Goal: Communication & Community: Answer question/provide support

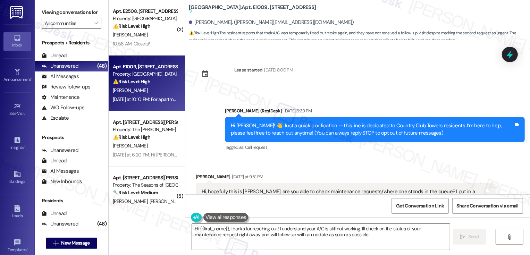
scroll to position [261, 0]
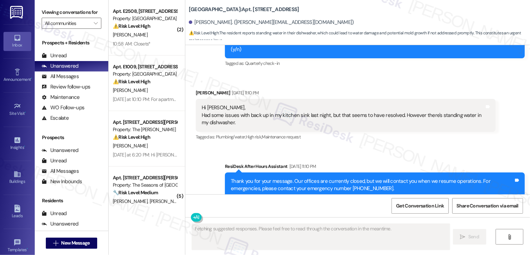
scroll to position [232, 0]
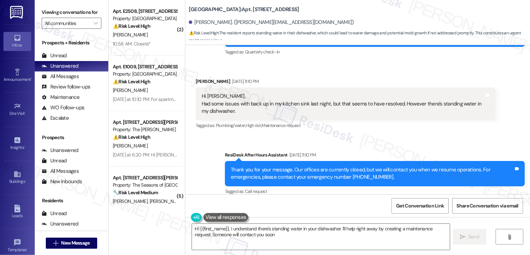
type textarea "Hi {{first_name}}, I understand there's standing water in your dishwasher. I'll…"
click at [207, 146] on div "Sent via SMS ResiDesk After Hours Assistant [DATE] 11:10 PM Thank you for your …" at bounding box center [357, 169] width 345 height 66
click at [195, 162] on div "Sent via SMS ResiDesk After Hours Assistant [DATE] 11:10 PM Thank you for your …" at bounding box center [357, 169] width 345 height 66
click at [199, 159] on div "Sent via SMS ResiDesk After Hours Assistant [DATE] 11:10 PM Thank you for your …" at bounding box center [357, 169] width 345 height 66
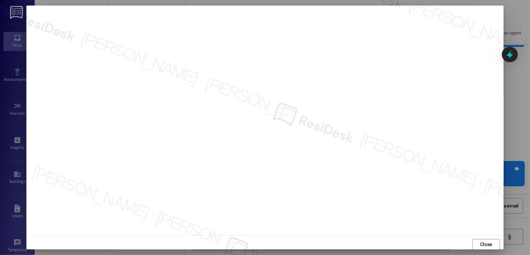
scroll to position [0, 0]
click at [484, 246] on span "Close" at bounding box center [486, 243] width 12 height 7
click at [485, 242] on span "Close" at bounding box center [486, 244] width 12 height 7
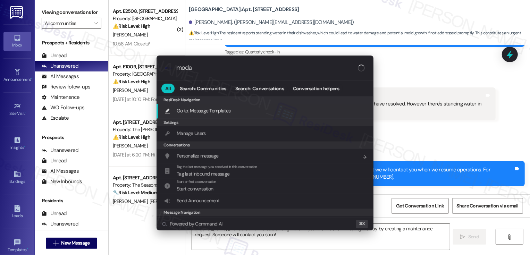
type input "modal"
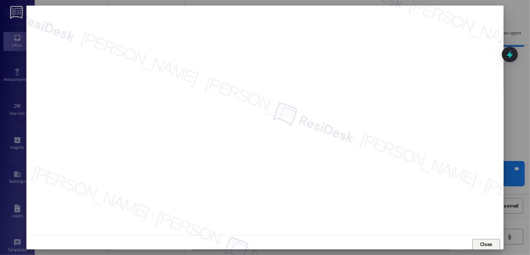
click at [489, 245] on span "Close" at bounding box center [486, 244] width 12 height 7
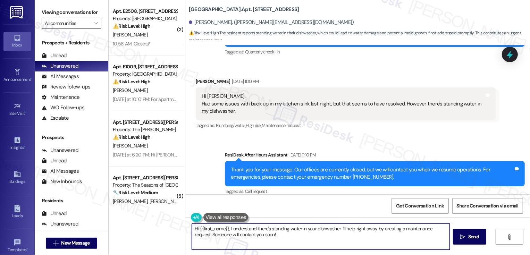
drag, startPoint x: 228, startPoint y: 228, endPoint x: 289, endPoint y: 255, distance: 66.5
click at [289, 255] on html "Inbox Go to Inbox Announcement • Send A Text Announcement Site Visit • Go to Si…" at bounding box center [265, 127] width 530 height 255
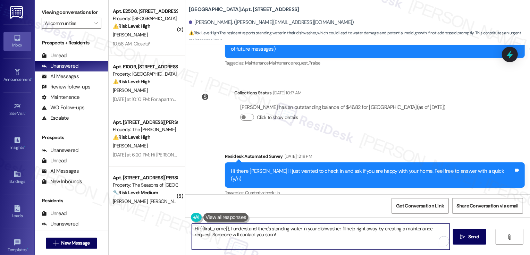
scroll to position [232, 0]
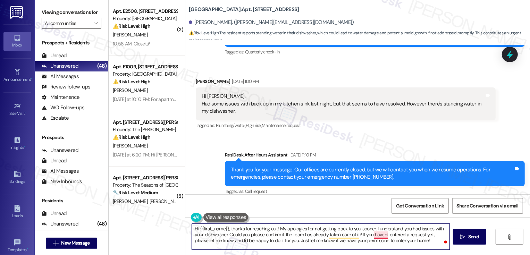
click at [375, 237] on textarea "Hi {{first_name}}, thanks for reaching out! My apologies for not getting back t…" at bounding box center [321, 237] width 258 height 26
type textarea "Hi {{first_name}}, thanks for reaching out! My apologies for not getting back t…"
click at [232, 10] on b "Bayaud Tower: Apt. 305, 1001 E. Bayaud Ave" at bounding box center [244, 9] width 110 height 7
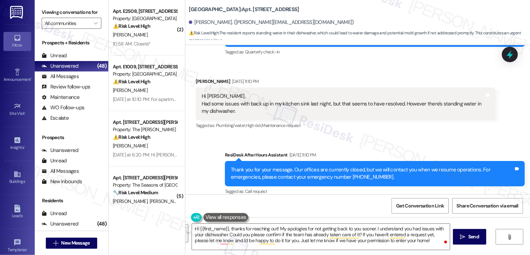
click at [232, 10] on b "Bayaud Tower: Apt. 305, 1001 E. Bayaud Ave" at bounding box center [244, 9] width 110 height 7
copy b "305"
drag, startPoint x: 191, startPoint y: 74, endPoint x: 233, endPoint y: 74, distance: 41.6
click at [233, 78] on div "Stephanie Hartshorn Aug 07, 2025 at 11:10 PM" at bounding box center [346, 83] width 300 height 10
copy div "Stephanie Hartshorn"
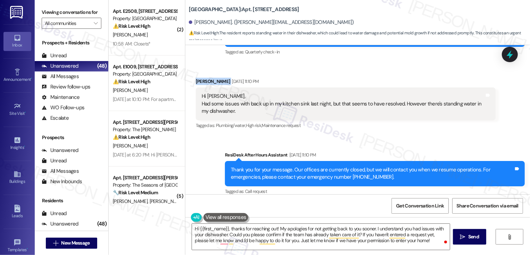
click at [209, 146] on div "Sent via SMS ResiDesk After Hours Assistant Aug 07, 2025 at 11:10 PM Thank you …" at bounding box center [357, 169] width 345 height 66
click at [424, 201] on span "Get Conversation Link" at bounding box center [420, 205] width 51 height 15
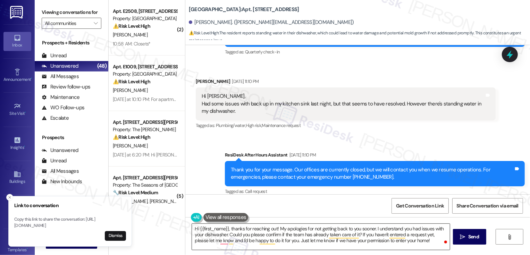
click at [215, 231] on textarea "Hi {{first_name}}, thanks for reaching out! My apologies for not getting back t…" at bounding box center [321, 237] width 258 height 26
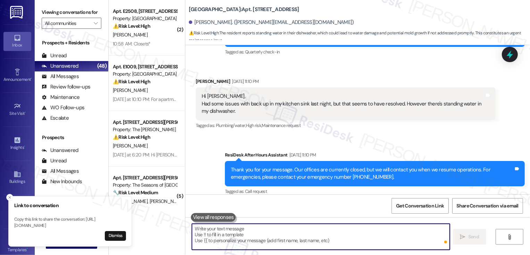
paste textarea "Hi {{first_name}}, thanks so much for reaching out! I’m sorry for the delay in …"
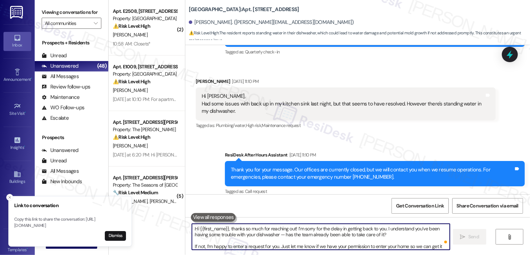
scroll to position [6, 0]
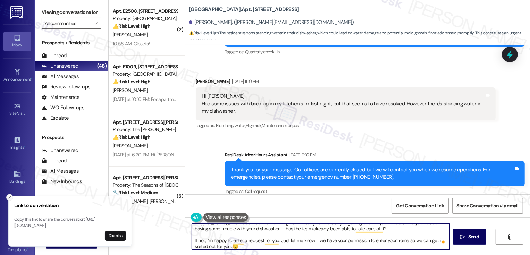
click at [9, 195] on icon "Close toast" at bounding box center [10, 197] width 4 height 4
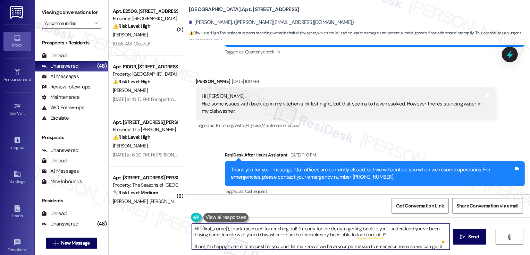
scroll to position [0, 0]
click at [276, 235] on textarea "Hi {{first_name}}, thanks so much for reaching out! I’m sorry for the delay in …" at bounding box center [321, 237] width 258 height 26
click at [298, 234] on textarea "Hi {{first_name}}, thanks so much for reaching out! I’m sorry for the delay in …" at bounding box center [321, 237] width 258 height 26
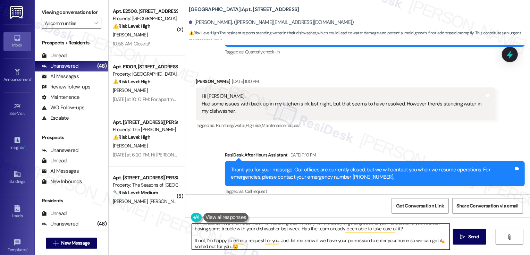
click at [265, 246] on textarea "Hi {{first_name}}, thanks so much for reaching out! I’m sorry for the delay in …" at bounding box center [321, 237] width 258 height 26
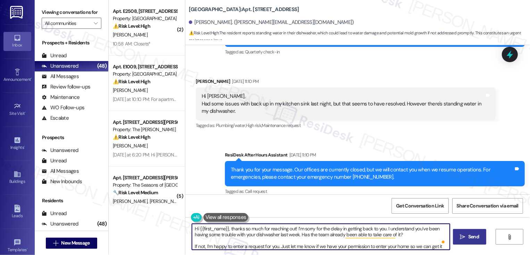
type textarea "Hi {{first_name}}, thanks so much for reaching out! I’m sorry for the delay in …"
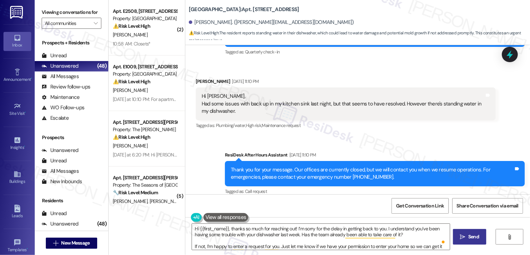
click at [476, 237] on span "Send" at bounding box center [473, 236] width 11 height 7
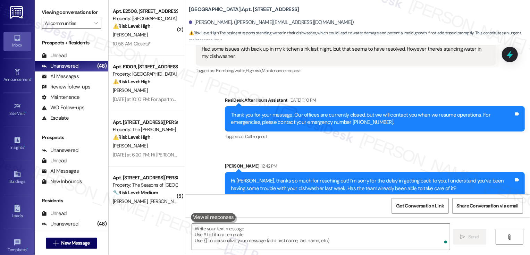
scroll to position [311, 0]
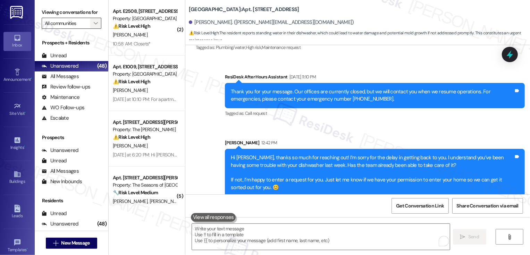
click at [94, 26] on icon "" at bounding box center [96, 23] width 4 height 6
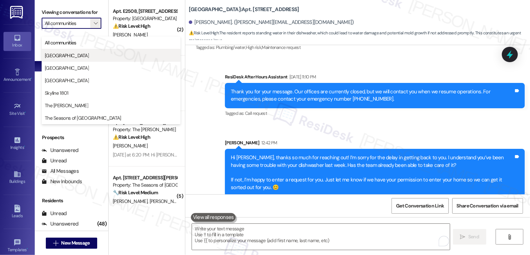
click at [83, 55] on span "[GEOGRAPHIC_DATA]" at bounding box center [111, 55] width 133 height 7
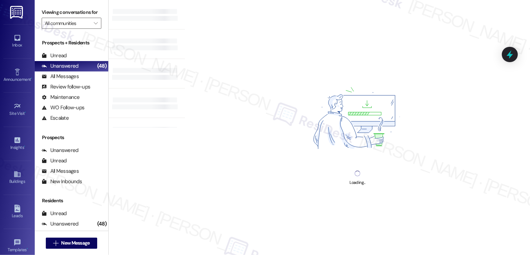
type input "[GEOGRAPHIC_DATA]"
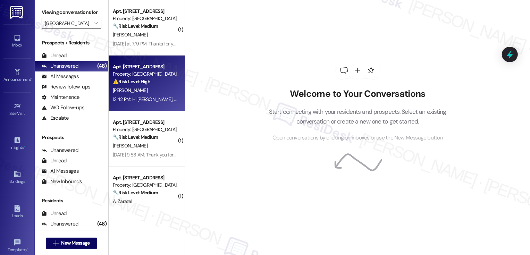
scroll to position [16, 0]
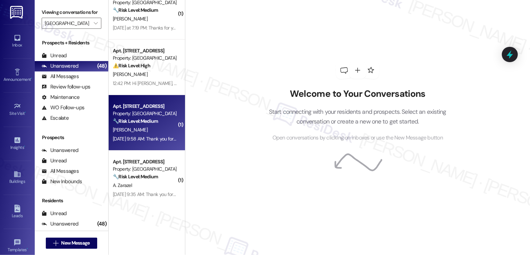
click at [153, 141] on div "Aug 09, 2025 at 9:58 AM: Thank you for your message. Our offices are currently …" at bounding box center [323, 139] width 421 height 6
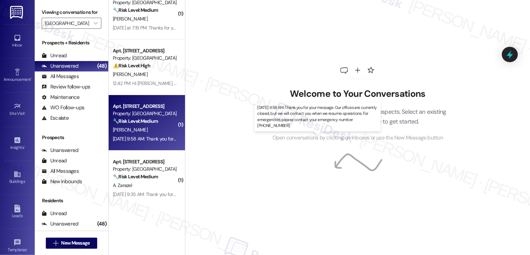
click at [153, 141] on div "Aug 09, 2025 at 9:58 AM: Thank you for your message. Our offices are currently …" at bounding box center [323, 139] width 421 height 6
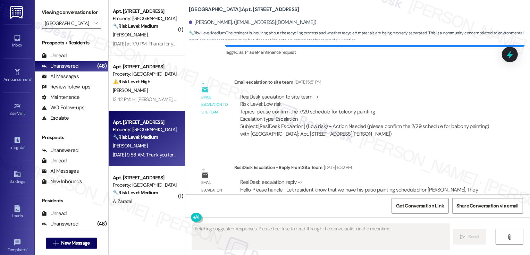
scroll to position [374, 0]
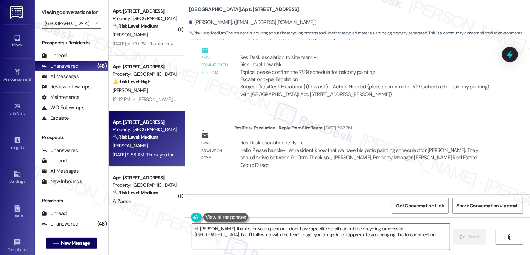
type textarea "Hi Bill, thanks for your question. I don't have specific details about the recy…"
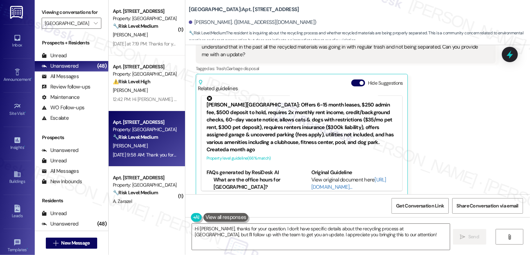
scroll to position [0, 0]
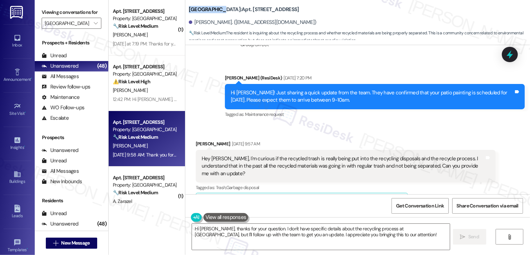
drag, startPoint x: 184, startPoint y: 10, endPoint x: 215, endPoint y: 12, distance: 31.3
click at [215, 12] on b "Bayaud Tower: Apt. 1408, 1001 E. Bayaud Ave" at bounding box center [244, 9] width 110 height 7
copy b "[GEOGRAPHIC_DATA]"
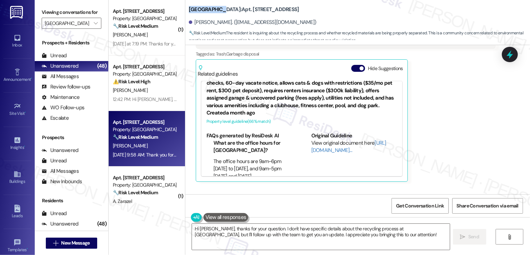
scroll to position [33, 0]
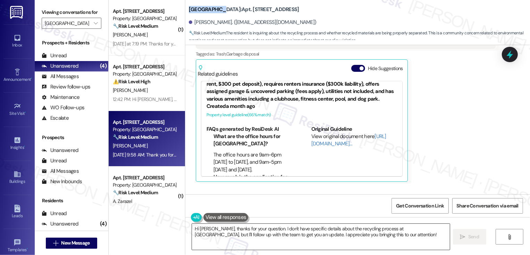
click at [249, 228] on textarea "Hi Bill, thanks for your question. I don't have specific details about the recy…" at bounding box center [321, 237] width 258 height 26
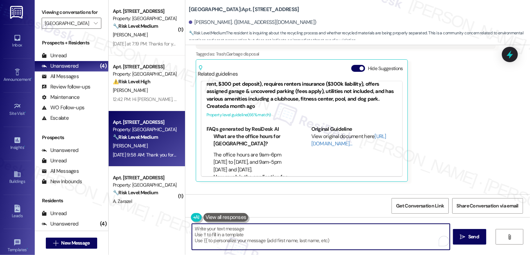
paste textarea "the current waste containers on the ground floor are not being separated for re…"
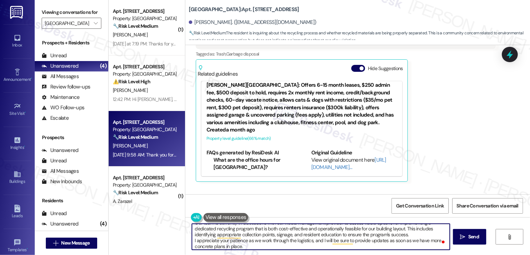
scroll to position [0, 0]
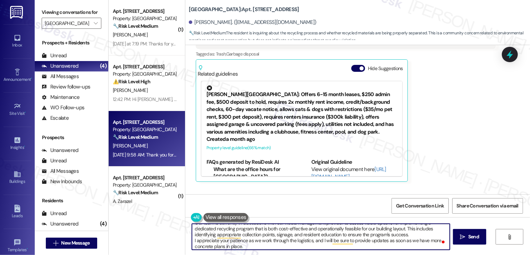
click at [206, 85] on icon at bounding box center [209, 88] width 7 height 7
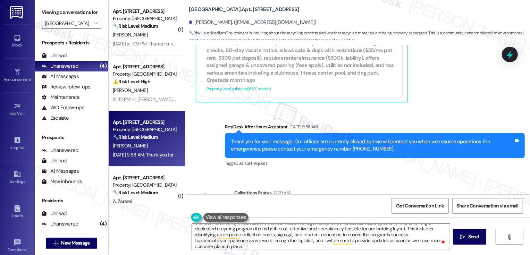
scroll to position [716, 0]
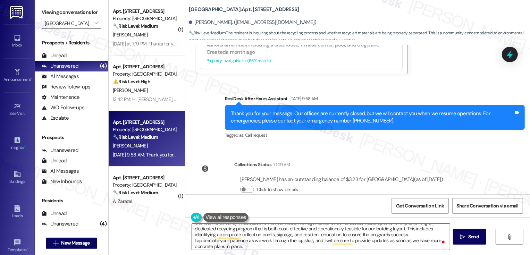
click at [222, 238] on textarea "the current waste containers on the ground floor are not being separated for re…" at bounding box center [321, 237] width 258 height 26
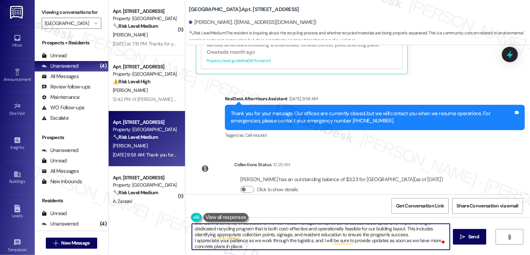
scroll to position [0, 0]
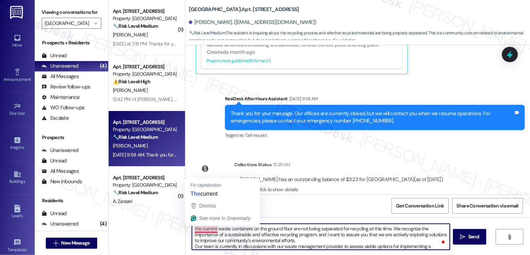
click at [192, 228] on textarea "the current waste containers on the ground floor are not being separated for re…" at bounding box center [321, 237] width 258 height 26
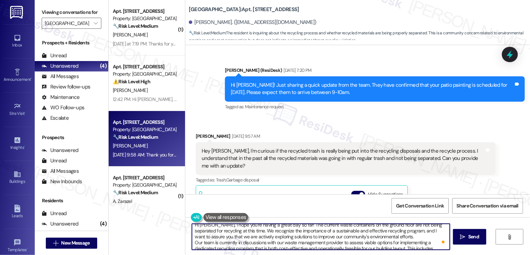
scroll to position [1, 0]
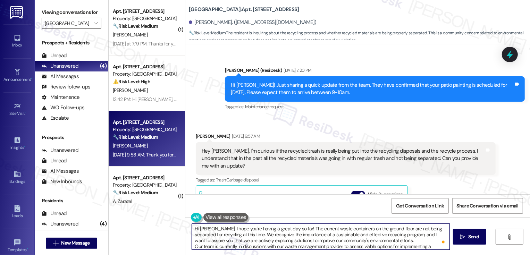
click at [237, 235] on textarea "Hi Bill, I hope you're having a great day so far! The current waste containers …" at bounding box center [321, 237] width 258 height 26
click at [281, 235] on textarea "Hi Bill, I hope you're having a great day so far! The current waste containers …" at bounding box center [321, 237] width 258 height 26
click at [362, 234] on textarea "Hi Bill, I hope you're having a great day so far! The current waste containers …" at bounding box center [321, 237] width 258 height 26
click at [425, 235] on textarea "Hi Bill, I hope you're having a great day so far! The current waste containers …" at bounding box center [321, 237] width 258 height 26
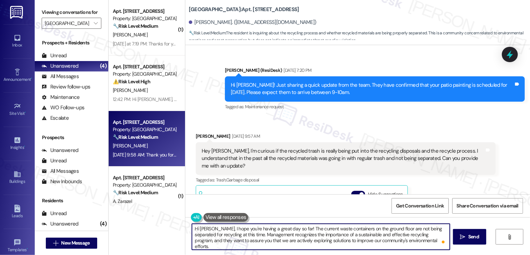
scroll to position [5, 0]
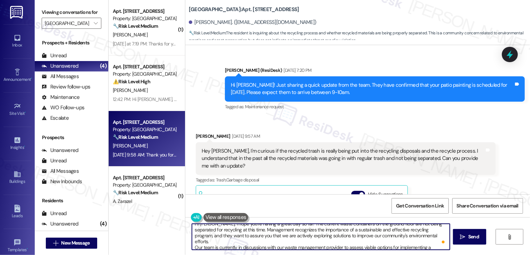
click at [239, 236] on textarea "Hi Bill, I hope you're having a great day so far! The current waste containers …" at bounding box center [321, 237] width 258 height 26
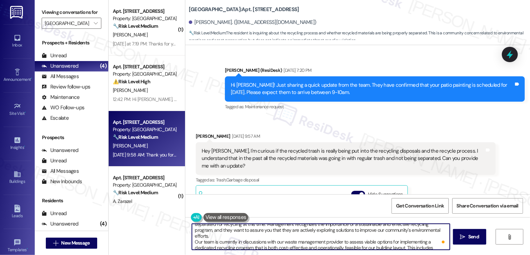
click at [423, 231] on textarea "Hi Bill, I hope you're having a great day so far! The current waste containers …" at bounding box center [321, 237] width 258 height 26
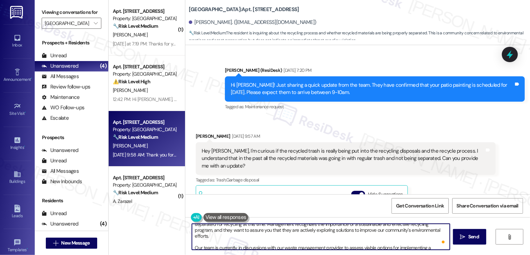
scroll to position [16, 0]
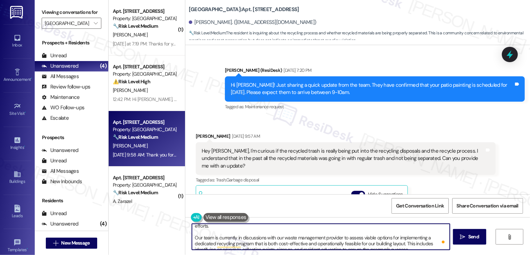
click at [223, 232] on textarea "Hi Bill, I hope you're having a great day so far! The current waste containers …" at bounding box center [321, 237] width 258 height 26
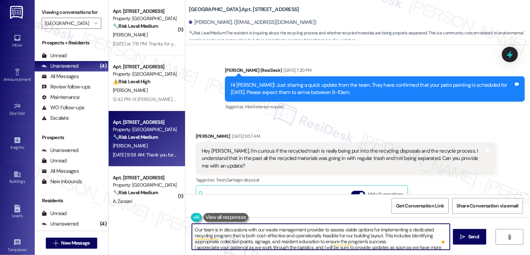
click at [192, 242] on textarea "Hi Bill, I hope you're having a great day so far! The current waste containers …" at bounding box center [321, 237] width 258 height 26
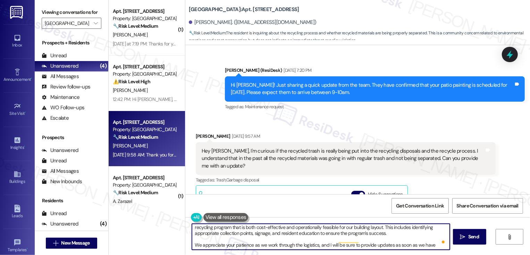
click at [327, 239] on textarea "Hi Bill, I hope you're having a great day so far! The current waste containers …" at bounding box center [321, 237] width 258 height 26
click at [327, 243] on textarea "Hi Bill, I hope you're having a great day so far! The current waste containers …" at bounding box center [321, 237] width 258 height 26
click at [433, 239] on textarea "Hi Bill, I hope you're having a great day so far! The current waste containers …" at bounding box center [321, 237] width 258 height 26
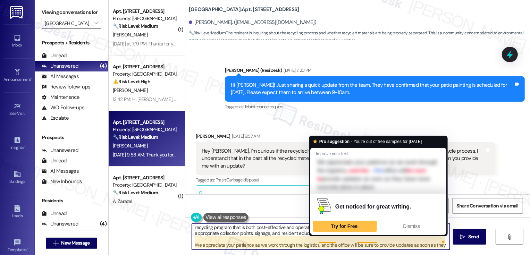
click at [299, 239] on textarea "Hi [PERSON_NAME], I hope you're having a great day so far! The current waste co…" at bounding box center [321, 237] width 258 height 26
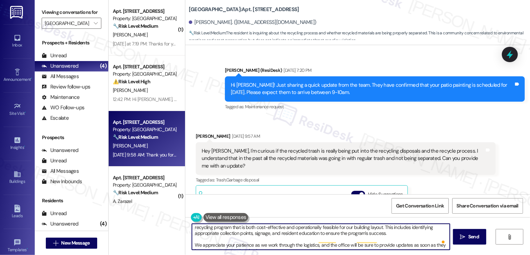
type textarea "Hi [PERSON_NAME], I hope you're having a great day so far! The current waste co…"
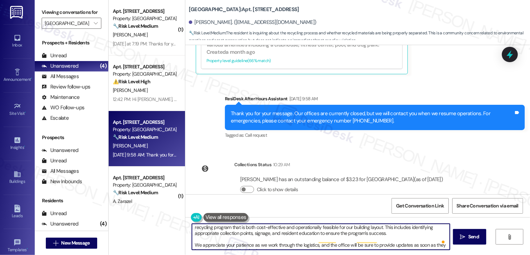
click at [251, 244] on textarea "Hi [PERSON_NAME], I hope you're having a great day so far! The current waste co…" at bounding box center [321, 237] width 258 height 26
click at [264, 247] on textarea "Hi [PERSON_NAME], I hope you're having a great day so far! The current waste co…" at bounding box center [321, 237] width 258 height 26
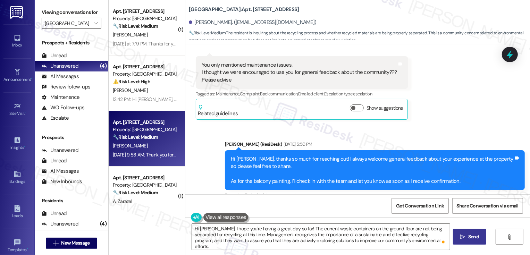
click at [465, 236] on span " Send" at bounding box center [470, 236] width 22 height 7
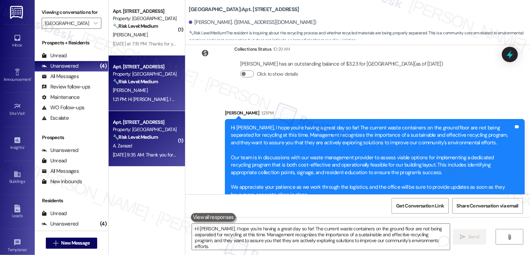
click at [153, 136] on strong "🔧 Risk Level: Medium" at bounding box center [135, 137] width 45 height 6
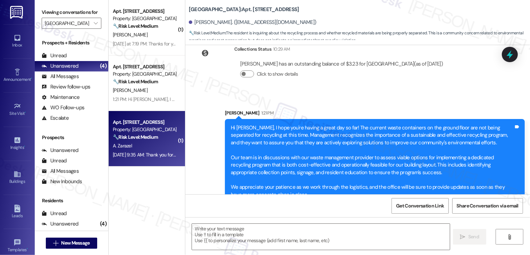
click at [153, 136] on strong "🔧 Risk Level: Medium" at bounding box center [135, 137] width 45 height 6
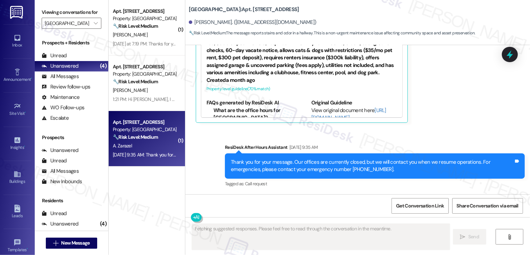
click at [153, 136] on strong "🔧 Risk Level: Medium" at bounding box center [135, 137] width 45 height 6
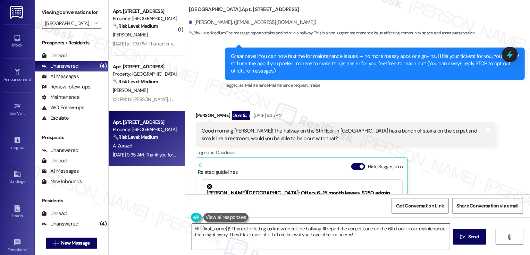
click at [226, 237] on textarea "Hi {{first_name}}! Thanks for letting us know about the hallway. I'll report th…" at bounding box center [321, 237] width 258 height 26
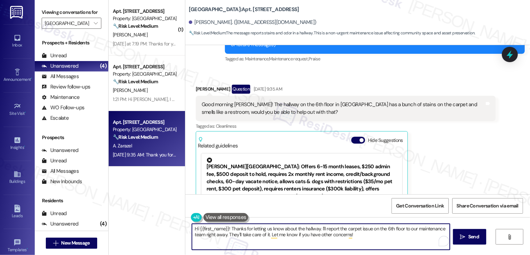
click at [226, 228] on textarea "Hi {{first_name}}! Thanks for letting us know about the hallway. I'll report th…" at bounding box center [321, 237] width 258 height 26
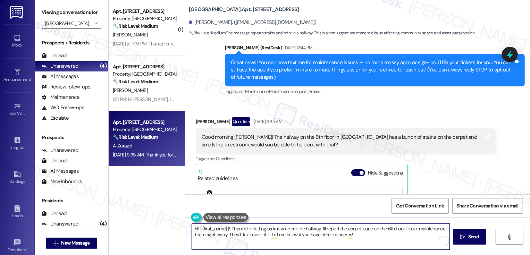
drag, startPoint x: 225, startPoint y: 228, endPoint x: 402, endPoint y: 237, distance: 177.2
click at [402, 237] on textarea "Hi {{first_name}}! Thanks for letting us know about the hallway. I'll report th…" at bounding box center [321, 237] width 258 height 26
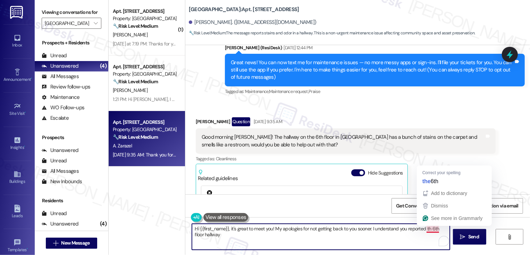
click at [425, 229] on textarea "Hi {{first_name}}, it's great to meet you! My apologies for not getting back to…" at bounding box center [321, 237] width 258 height 26
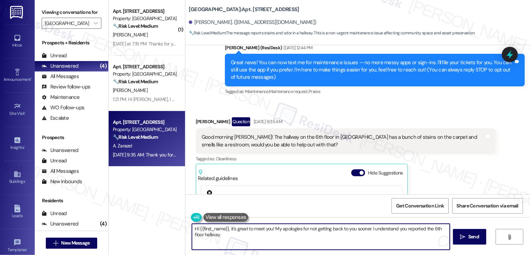
click at [393, 236] on textarea "Hi {{first_name}}, it's great to meet you! My apologies for not getting back to…" at bounding box center [321, 237] width 258 height 26
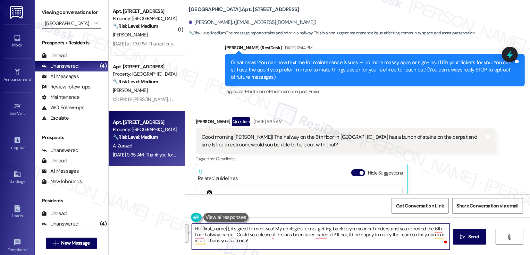
click at [356, 236] on textarea "Hi {{first_name}}, it's great to meet you! My apologies for not getting back to…" at bounding box center [321, 237] width 258 height 26
click at [244, 235] on textarea "Hi {{first_name}}, it's great to meet you! My apologies for not getting back to…" at bounding box center [321, 237] width 258 height 26
click at [229, 235] on textarea "Hi {{first_name}}, it's great to meet you! My apologies for not getting back to…" at bounding box center [321, 237] width 258 height 26
type textarea "Hi {{first_name}}, it's great to meet you! My apologies for not getting back to…"
click at [468, 239] on span "Send" at bounding box center [473, 236] width 11 height 7
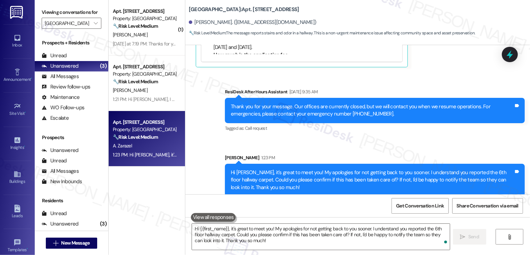
scroll to position [376, 0]
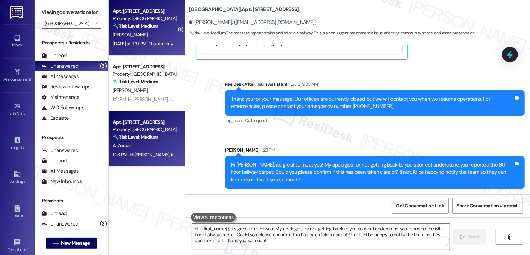
click at [169, 46] on div "[DATE] at 7:19 PM: Thanks for your help [PERSON_NAME], she responded to my emai…" at bounding box center [198, 44] width 170 height 6
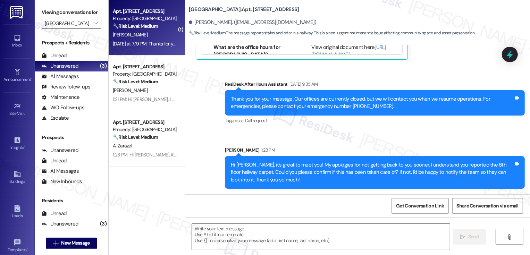
click at [169, 46] on div "[DATE] at 7:19 PM: Thanks for your help [PERSON_NAME], she responded to my emai…" at bounding box center [198, 44] width 170 height 6
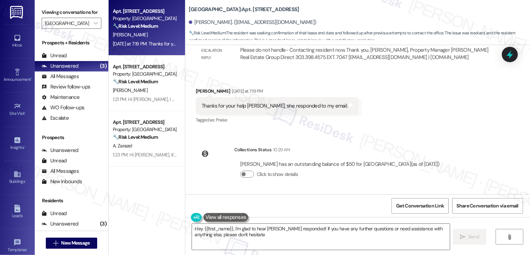
scroll to position [755, 0]
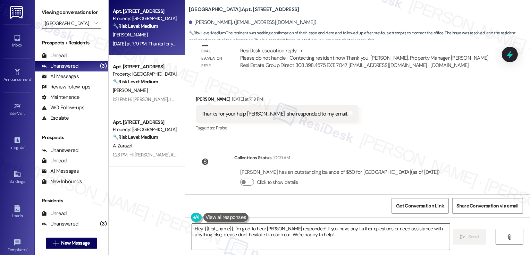
click at [273, 239] on textarea "Hey {{first_name}}, I'm glad to hear [PERSON_NAME] responded! If you have any f…" at bounding box center [321, 237] width 258 height 26
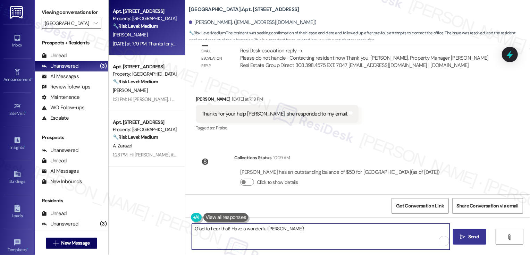
type textarea "Glad to hear that! Have a wonderful [PERSON_NAME]!"
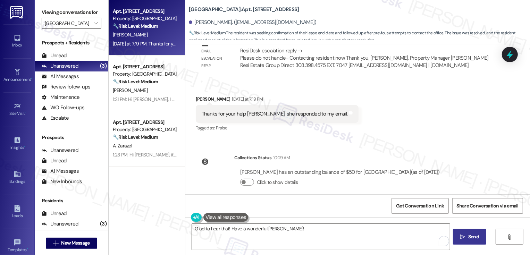
click at [462, 236] on icon "" at bounding box center [462, 237] width 5 height 6
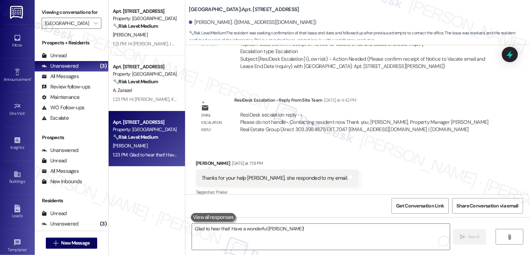
scroll to position [804, 0]
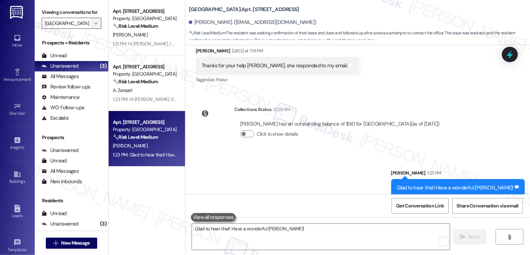
click at [94, 29] on span "" at bounding box center [95, 23] width 7 height 11
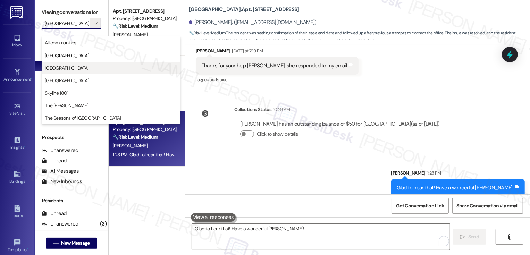
click at [81, 73] on button "[GEOGRAPHIC_DATA]" at bounding box center [111, 68] width 139 height 12
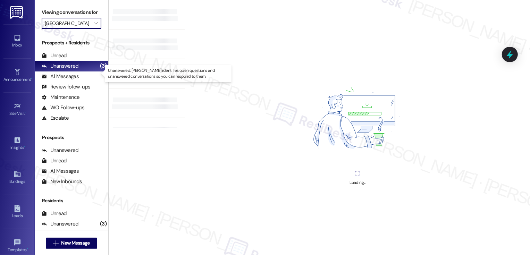
type input "[GEOGRAPHIC_DATA]"
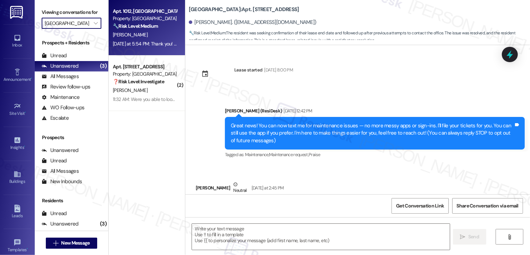
click at [133, 42] on div "[DATE] at 5:54 PM: Thank you! I just sent them a note. I'm sure it'll be handle…" at bounding box center [197, 44] width 168 height 6
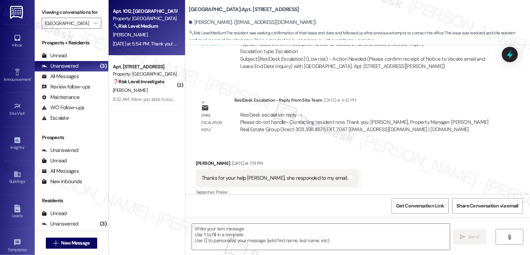
scroll to position [691, 0]
click at [133, 42] on div "[DATE] at 5:54 PM: Thank you! I just sent them a note. I'm sure it'll be handle…" at bounding box center [197, 44] width 168 height 6
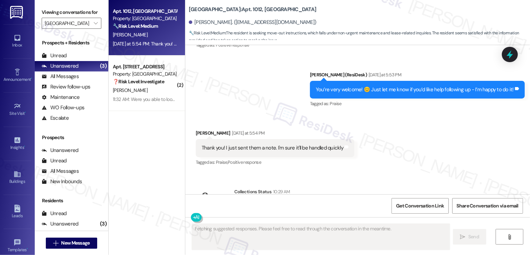
scroll to position [592, 0]
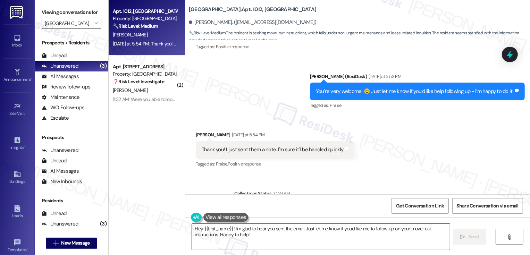
click at [241, 232] on textarea "Hey {{first_name}}! I'm glad to hear you sent the email. Just let me know if yo…" at bounding box center [321, 237] width 258 height 26
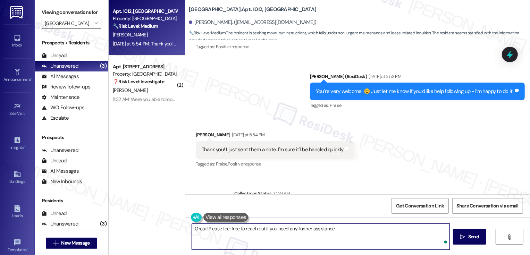
type textarea "Great! Please feel free to reach out if you need any further assistance!"
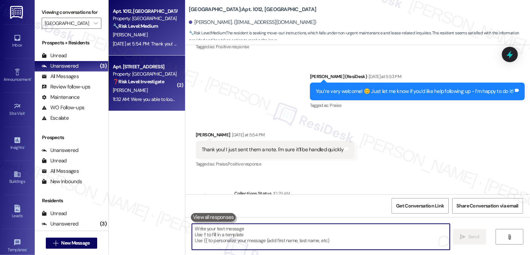
click at [159, 90] on div "[PERSON_NAME]" at bounding box center [145, 90] width 66 height 9
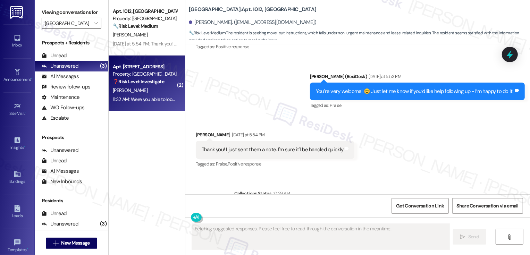
click at [159, 90] on div "[PERSON_NAME]" at bounding box center [145, 90] width 66 height 9
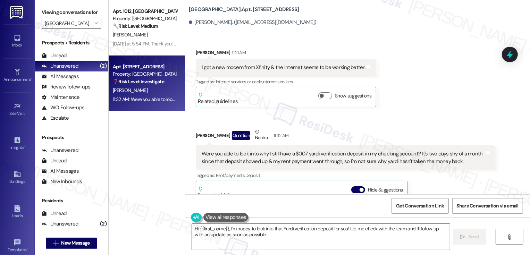
scroll to position [1530, 0]
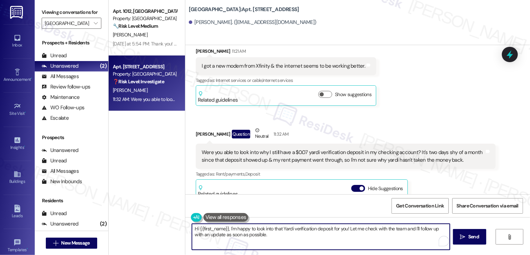
drag, startPoint x: 350, startPoint y: 229, endPoint x: 359, endPoint y: 239, distance: 13.8
click at [359, 239] on textarea "Hi {{first_name}}, I'm happy to look into that Yardi verification deposit for y…" at bounding box center [321, 237] width 258 height 26
drag, startPoint x: 230, startPoint y: 236, endPoint x: 297, endPoint y: 236, distance: 67.7
click at [297, 236] on textarea "Hi {{first_name}}, I'm happy to look into that Yardi verification deposit for y…" at bounding box center [321, 237] width 258 height 26
type textarea "Hi {{first_name}}, I'm happy to look into that Yardi verification deposit for y…"
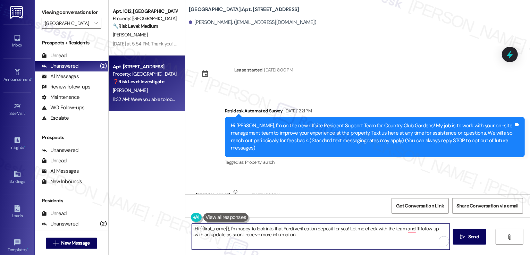
scroll to position [1530, 0]
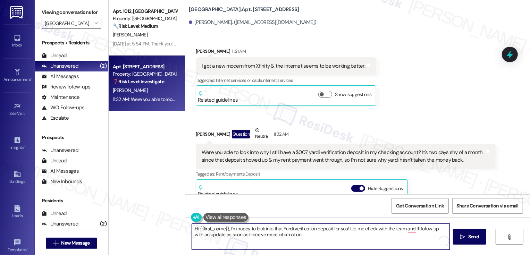
click at [305, 236] on textarea "Hi {{first_name}}, I'm happy to look into that Yardi verification deposit for y…" at bounding box center [321, 237] width 258 height 26
click at [411, 230] on textarea "Hi {{first_name}}, I'm happy to look into that Yardi verification deposit for y…" at bounding box center [321, 237] width 258 height 26
type textarea "Hi {{first_name}}, I'm happy to look into that Yardi verification deposit for y…"
click at [466, 242] on button " Send" at bounding box center [470, 237] width 34 height 16
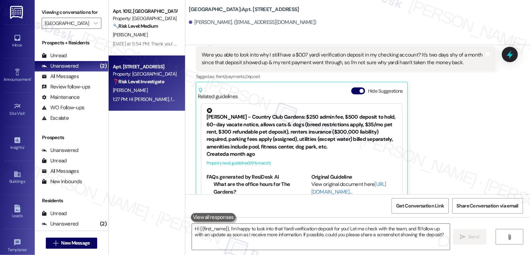
scroll to position [1684, 0]
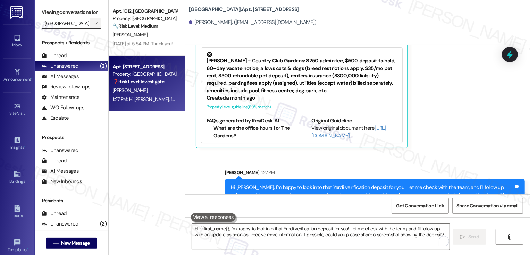
click at [93, 29] on span "" at bounding box center [95, 23] width 7 height 11
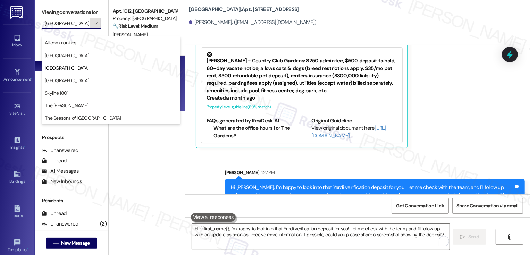
scroll to position [0, 5]
click at [88, 86] on button "[GEOGRAPHIC_DATA]" at bounding box center [111, 80] width 139 height 12
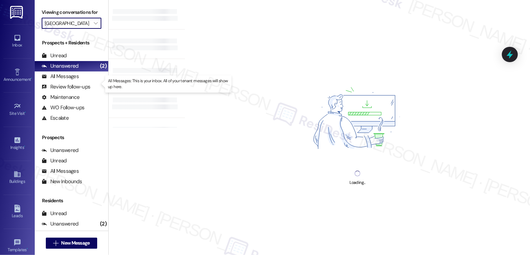
type input "[GEOGRAPHIC_DATA]"
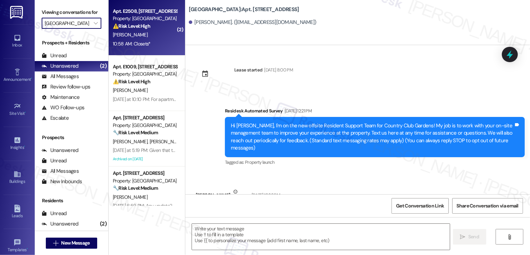
scroll to position [232, 0]
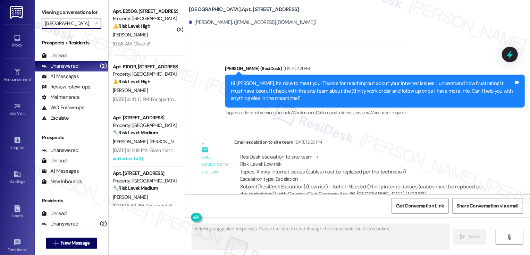
type textarea "Fetching suggested responses. Please feel free to read through the conversation…"
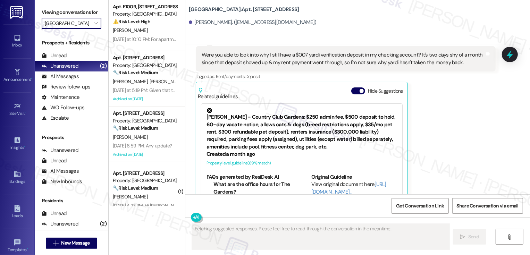
scroll to position [123, 0]
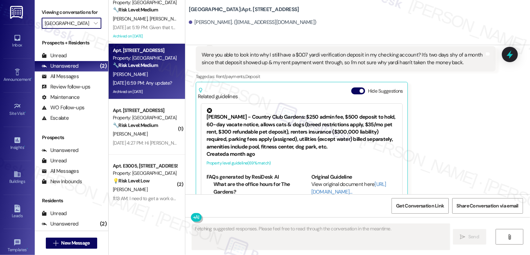
click at [150, 70] on div "C. Schaefer" at bounding box center [145, 74] width 66 height 9
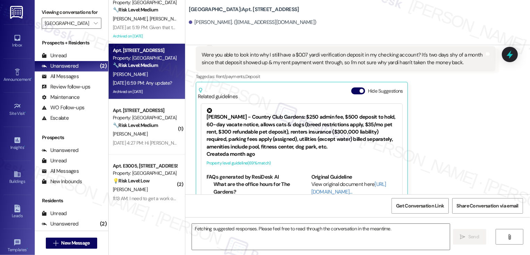
scroll to position [0, 0]
click at [150, 70] on div "C. Schaefer" at bounding box center [145, 74] width 66 height 9
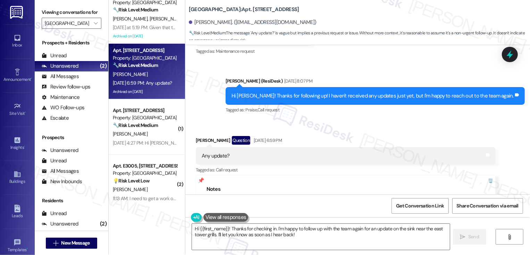
scroll to position [868, 0]
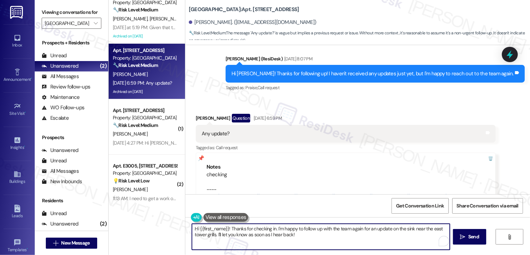
drag, startPoint x: 276, startPoint y: 228, endPoint x: 336, endPoint y: 252, distance: 64.7
click at [336, 252] on div "Hi {{first_name}}! Thanks for checking in. I'm happy to follow up with the team…" at bounding box center [357, 243] width 345 height 52
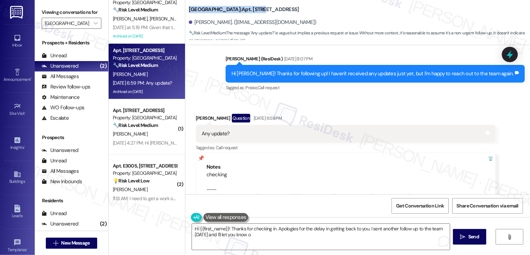
drag, startPoint x: 184, startPoint y: 9, endPoint x: 258, endPoint y: 12, distance: 74.3
click at [258, 12] on b "Country Club Towers: Apt. E2401, 1101 East Bayaud Avenue" at bounding box center [244, 9] width 110 height 7
copy b "Country Club Towers: Apt. E2401"
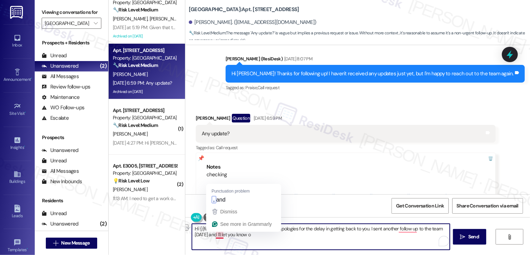
drag, startPoint x: 190, startPoint y: 236, endPoint x: 261, endPoint y: 236, distance: 70.1
click at [261, 236] on textarea "Hi {{first_name}}! Thanks for checking in. Apologies for the delay in getting b…" at bounding box center [321, 237] width 258 height 26
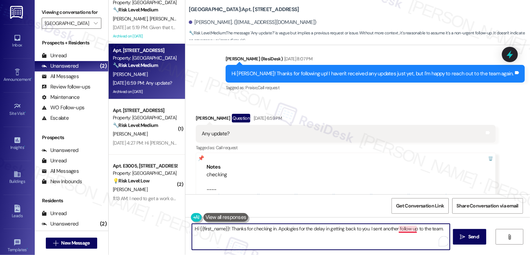
click at [405, 231] on textarea "Hi {{first_name}}! Thanks for checking in. Apologies for the delay in getting b…" at bounding box center [321, 237] width 258 height 26
click at [273, 229] on textarea "Hi {{first_name}}! Thanks for checking in. Apologies for the delay in getting b…" at bounding box center [321, 237] width 258 height 26
click at [446, 228] on textarea "Hi {{first_name}}! Thanks for checking in. My apologies for the delay in gettin…" at bounding box center [321, 237] width 258 height 26
type textarea "Hi {{first_name}}! Thanks for checking in. My apologies for the delay in gettin…"
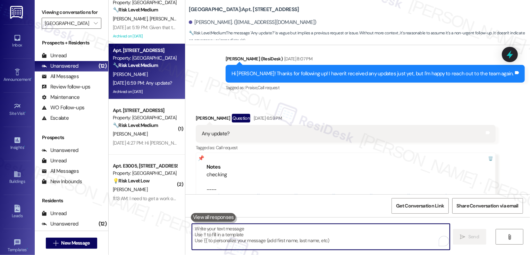
scroll to position [924, 0]
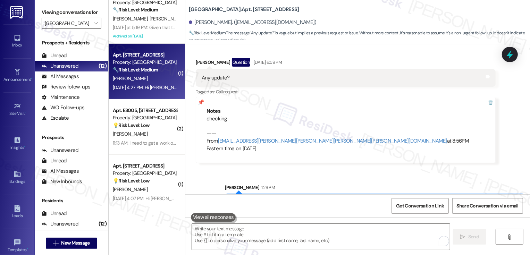
click at [162, 84] on div "Aug 07, 2025 at 4:27 PM: Hi Sarah, I think it would be a good idea that if two …" at bounding box center [461, 87] width 697 height 6
type textarea "Fetching suggested responses. Please feel free to read through the conversation…"
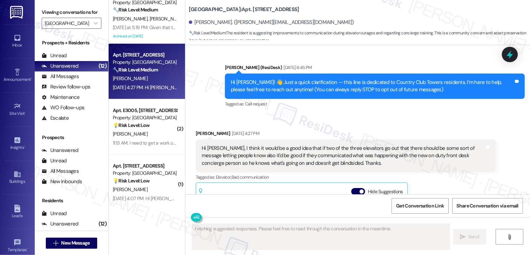
scroll to position [44, 0]
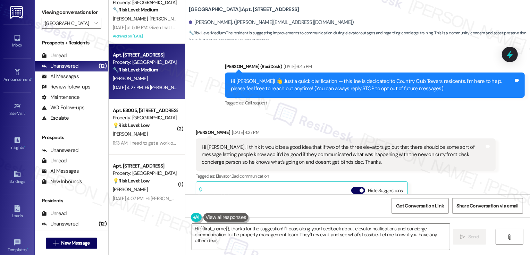
type textarea "Hi {{first_name}}, thanks for the suggestion! I'll pass along your feedback abo…"
drag, startPoint x: 186, startPoint y: 10, endPoint x: 232, endPoint y: 11, distance: 46.9
click at [232, 11] on b "Country Club Towers: Apt. E2405, 1101 East Bayaud Avenue" at bounding box center [244, 9] width 110 height 7
copy b "[GEOGRAPHIC_DATA]"
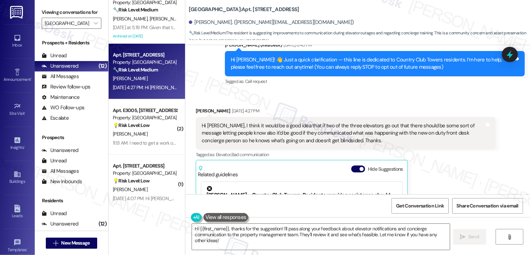
scroll to position [41, 0]
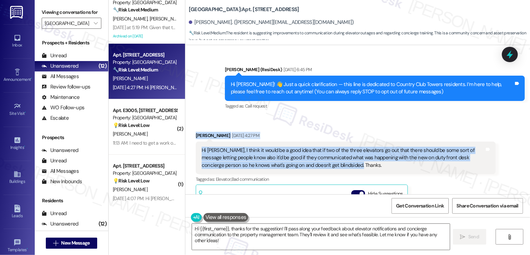
drag, startPoint x: 192, startPoint y: 135, endPoint x: 329, endPoint y: 167, distance: 141.1
click at [329, 167] on div "Matthew Draper Aug 07, 2025 at 4:27 PM Hi Sarah, I think it would be a good ide…" at bounding box center [346, 219] width 300 height 175
copy div "Matthew Draper Aug 07, 2025 at 4:27 PM Hi Sarah, I think it would be a good ide…"
